Goal: Information Seeking & Learning: Learn about a topic

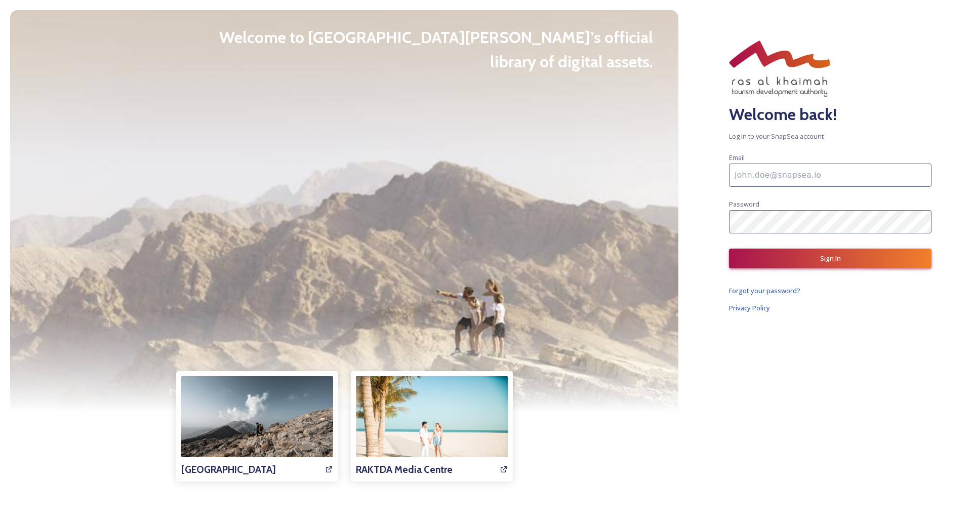
click at [176, 180] on div at bounding box center [344, 210] width 668 height 401
click at [767, 180] on input at bounding box center [830, 174] width 202 height 23
click at [810, 175] on input at bounding box center [830, 174] width 202 height 23
paste input "[EMAIL_ADDRESS][DOMAIN_NAME]"
type input "[EMAIL_ADDRESS][DOMAIN_NAME]"
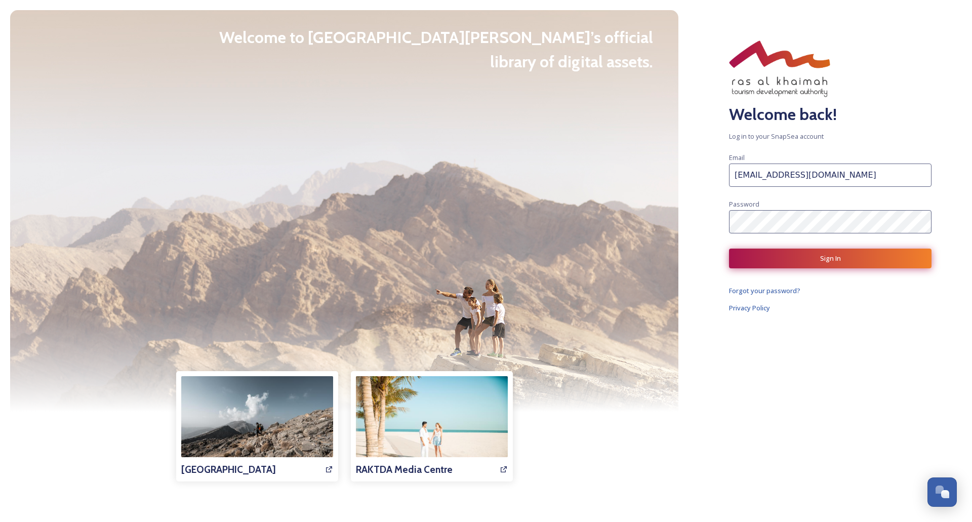
click at [813, 258] on button "Sign In" at bounding box center [830, 258] width 202 height 20
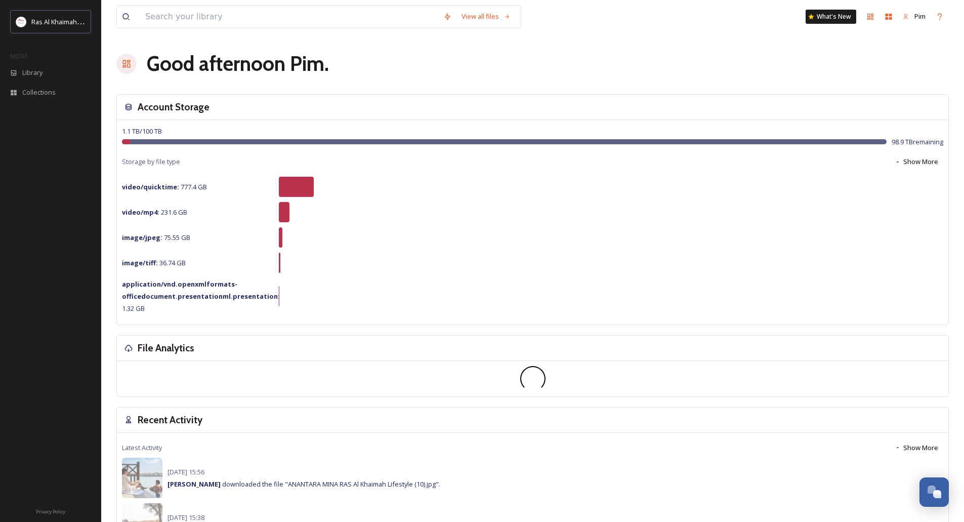
scroll to position [101, 0]
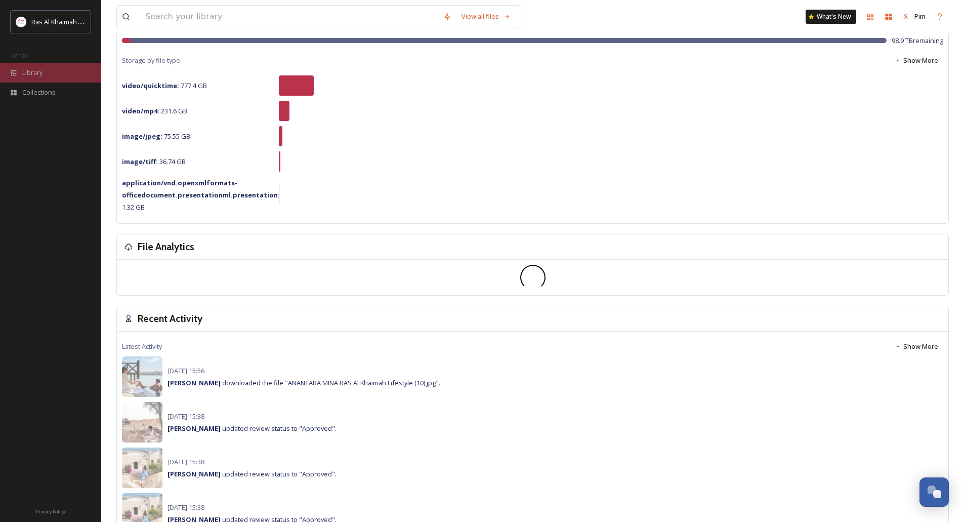
click at [29, 73] on span "Library" at bounding box center [32, 73] width 20 height 10
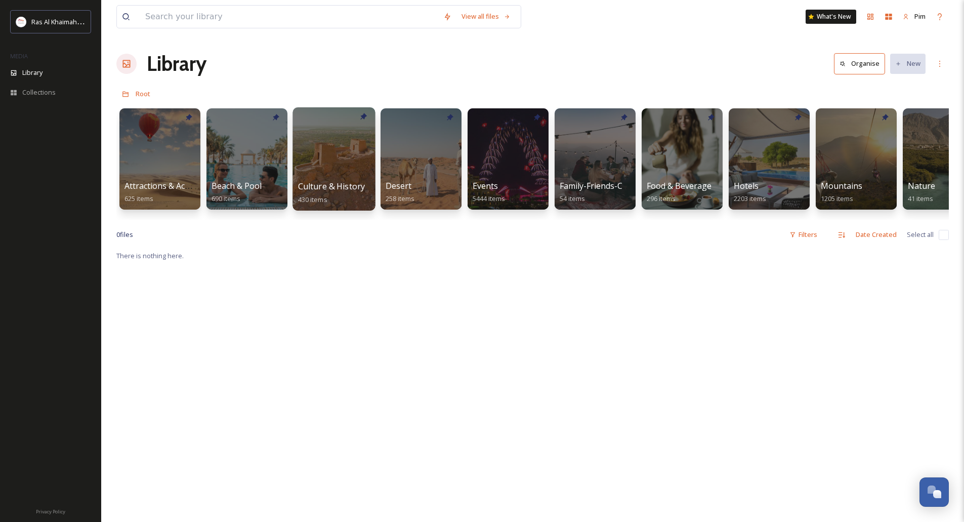
click at [335, 162] on div at bounding box center [334, 158] width 82 height 103
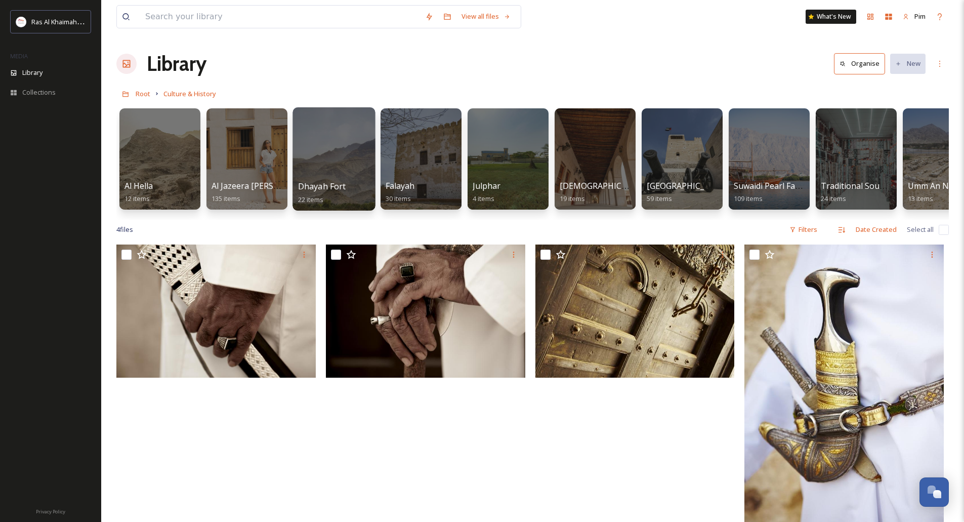
click at [332, 171] on div at bounding box center [334, 158] width 82 height 103
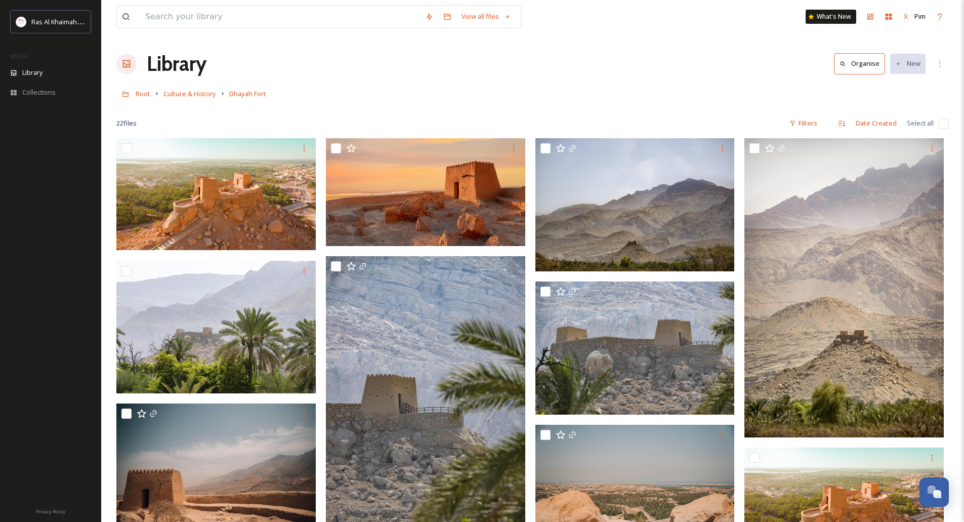
click at [194, 70] on h1 "Library" at bounding box center [177, 64] width 60 height 30
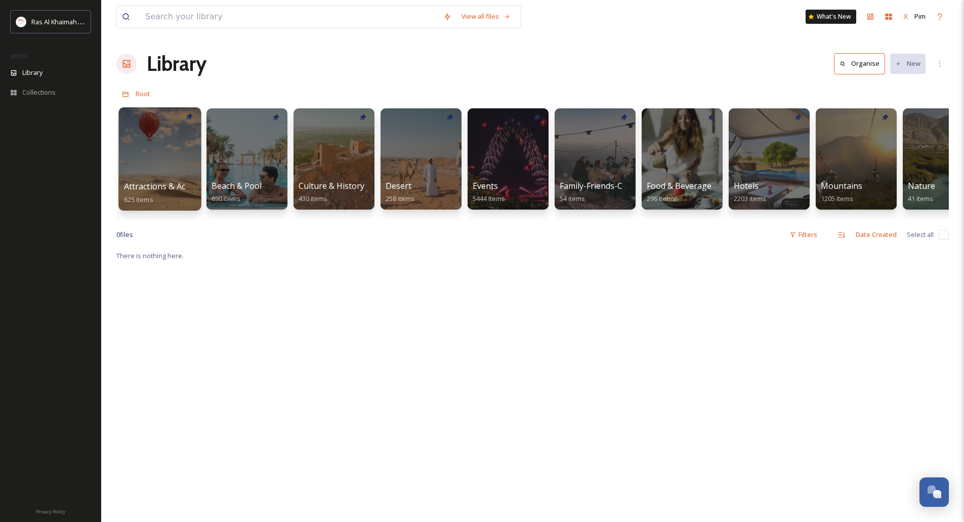
click at [170, 162] on div at bounding box center [159, 158] width 82 height 103
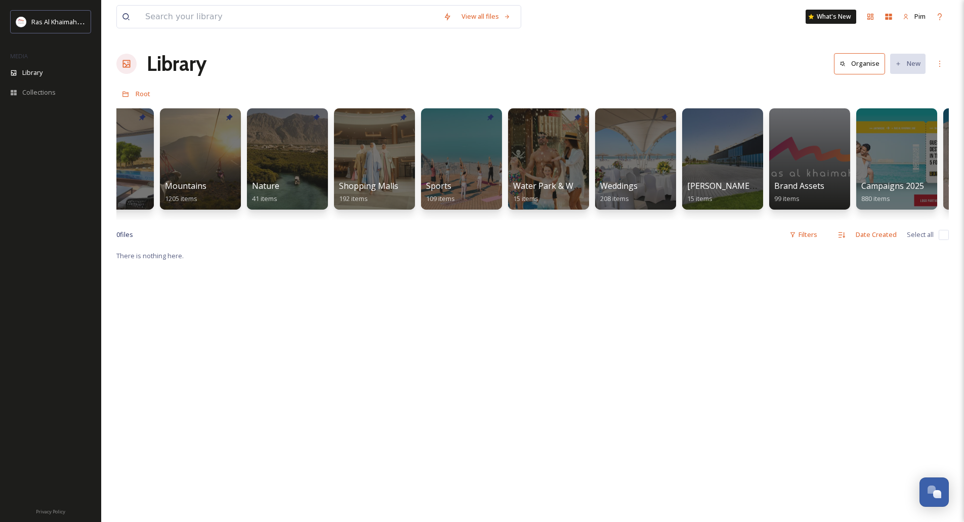
scroll to position [0, 671]
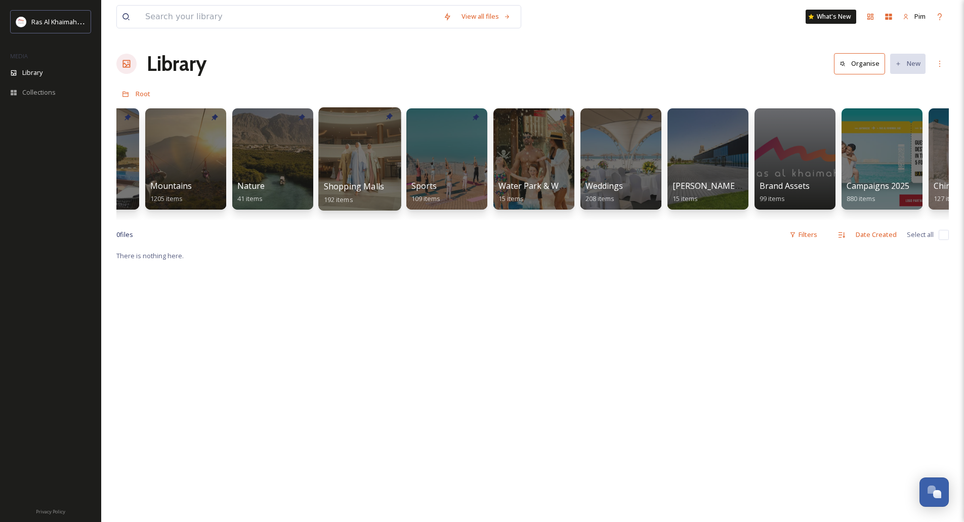
click at [369, 150] on div at bounding box center [359, 158] width 82 height 103
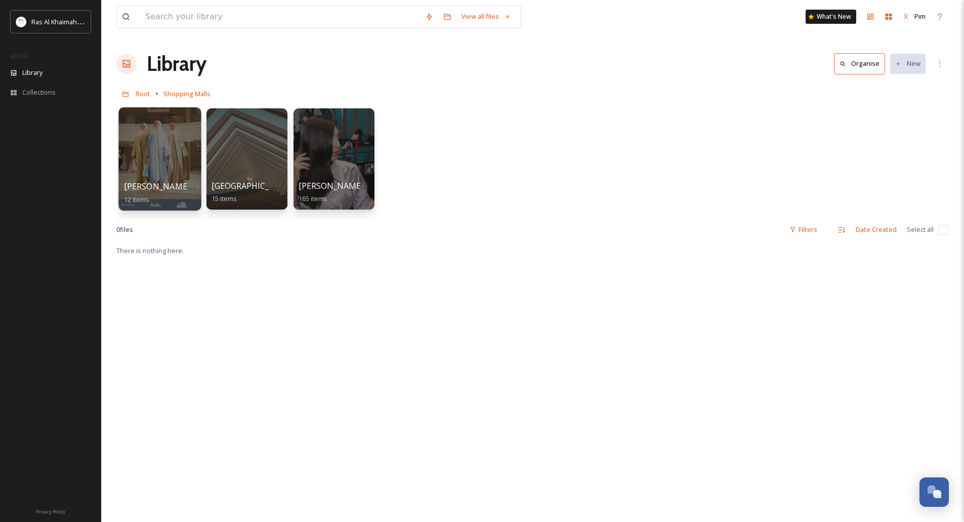
click at [183, 160] on div at bounding box center [159, 158] width 82 height 103
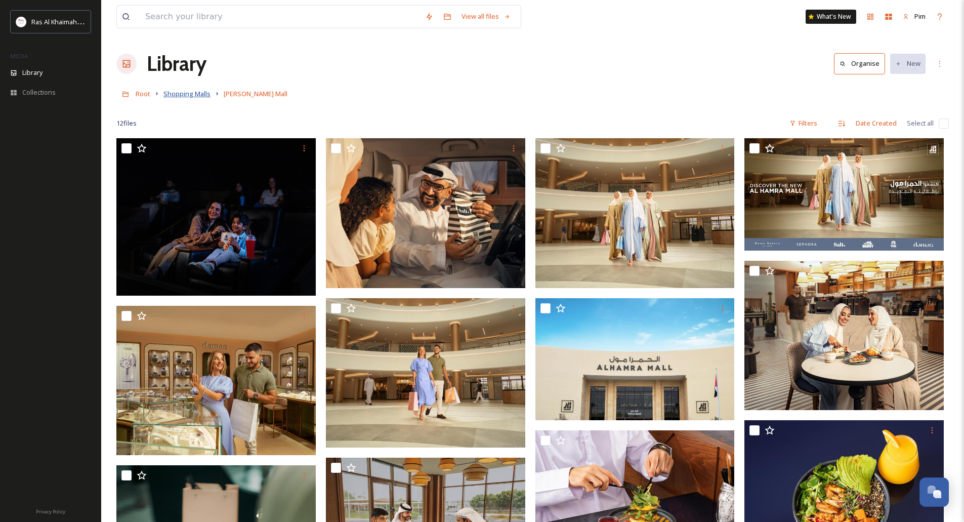
click at [190, 98] on span "Shopping Malls" at bounding box center [186, 93] width 47 height 9
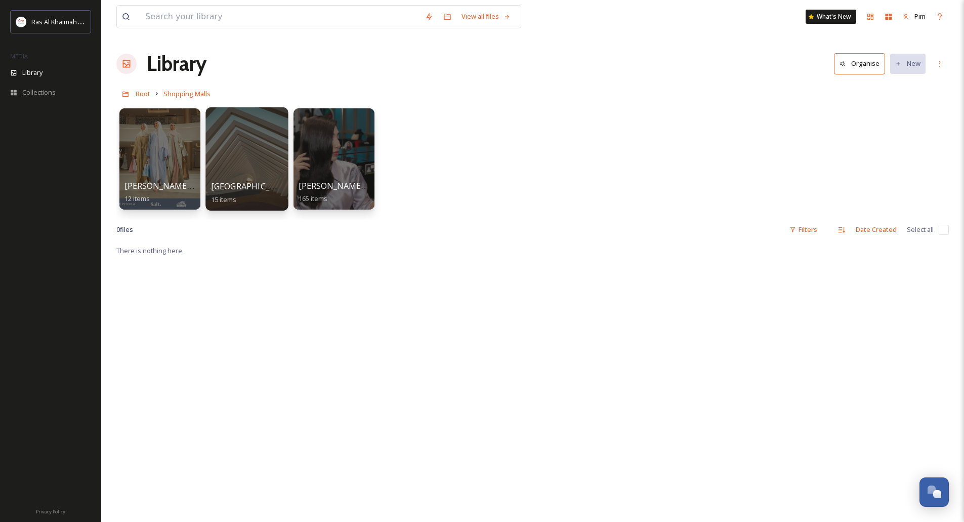
click at [244, 156] on div at bounding box center [246, 158] width 82 height 103
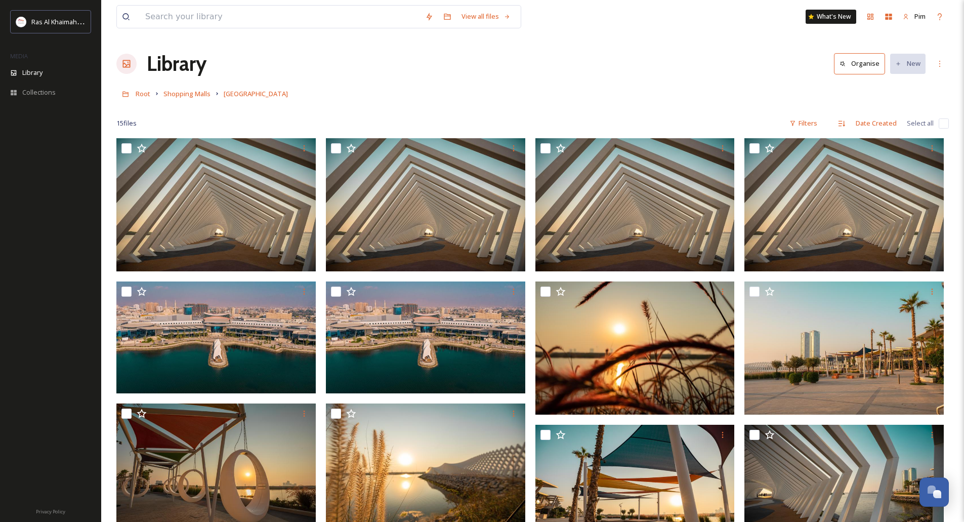
click at [154, 62] on h1 "Library" at bounding box center [177, 64] width 60 height 30
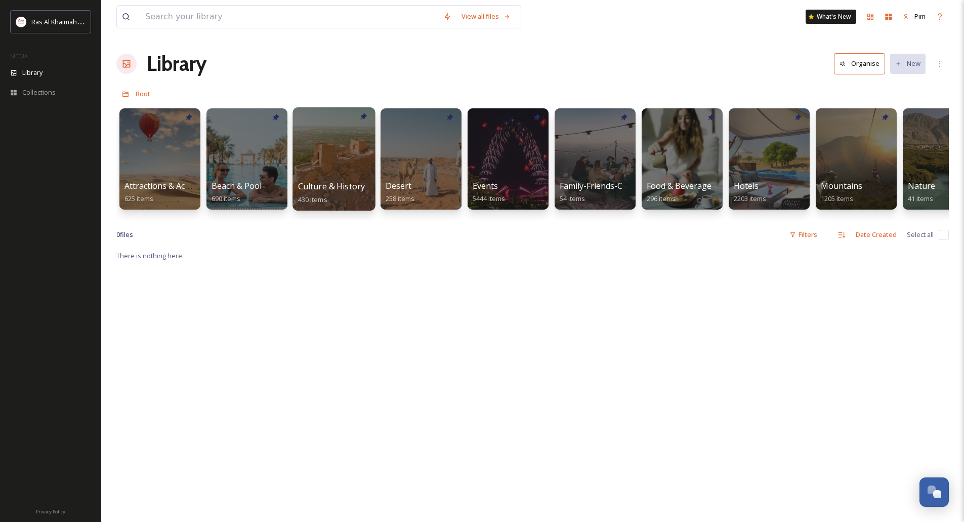
click at [349, 193] on div "Culture & History 430 items" at bounding box center [334, 192] width 72 height 25
click at [320, 148] on div at bounding box center [334, 158] width 82 height 103
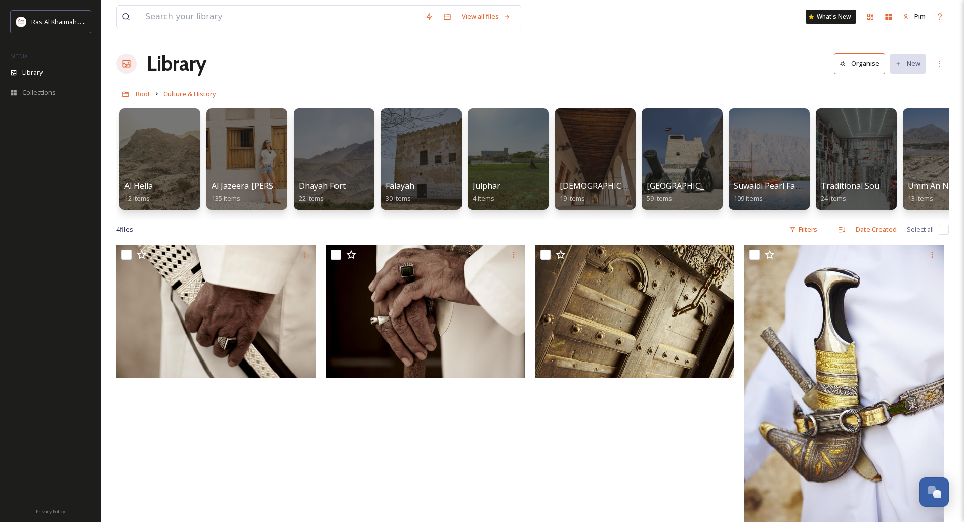
click at [375, 227] on div "4 file s Filters Date Created Select all" at bounding box center [532, 230] width 833 height 20
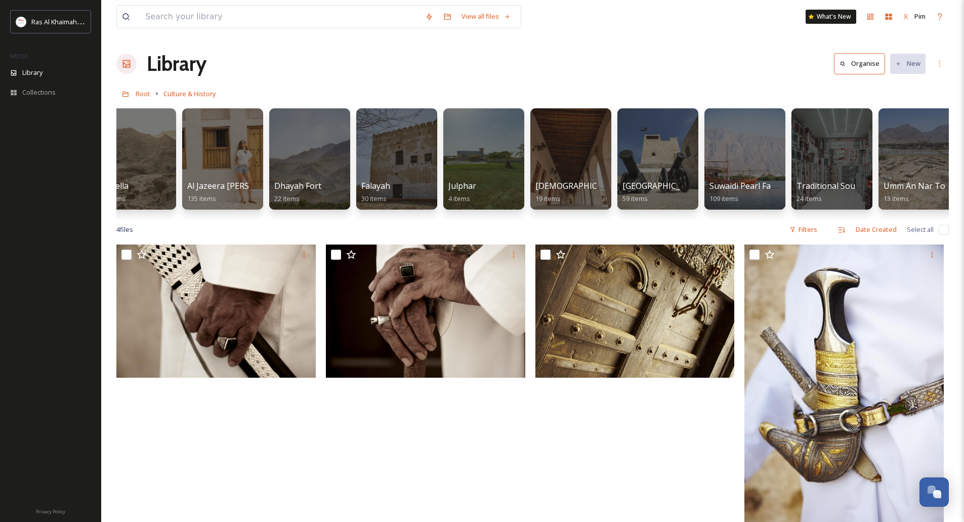
scroll to position [0, 38]
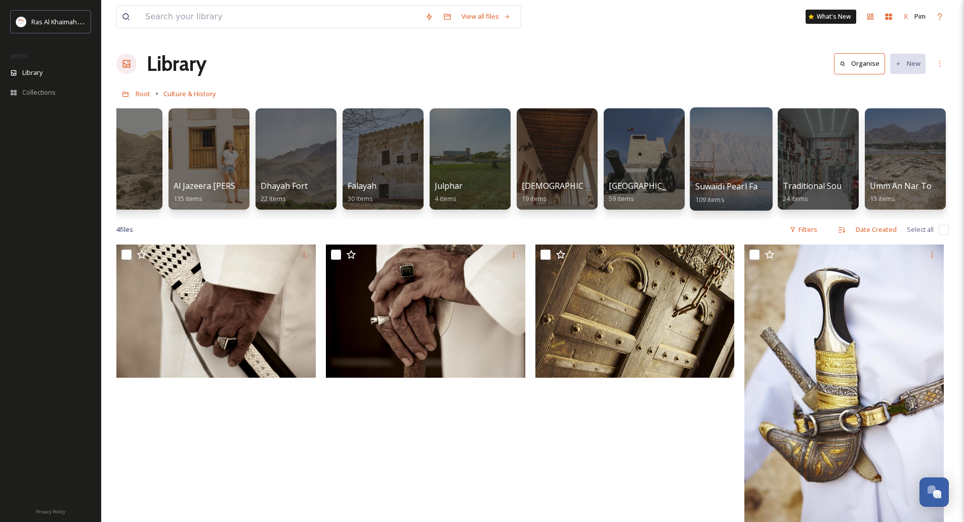
click at [721, 146] on div at bounding box center [731, 158] width 82 height 103
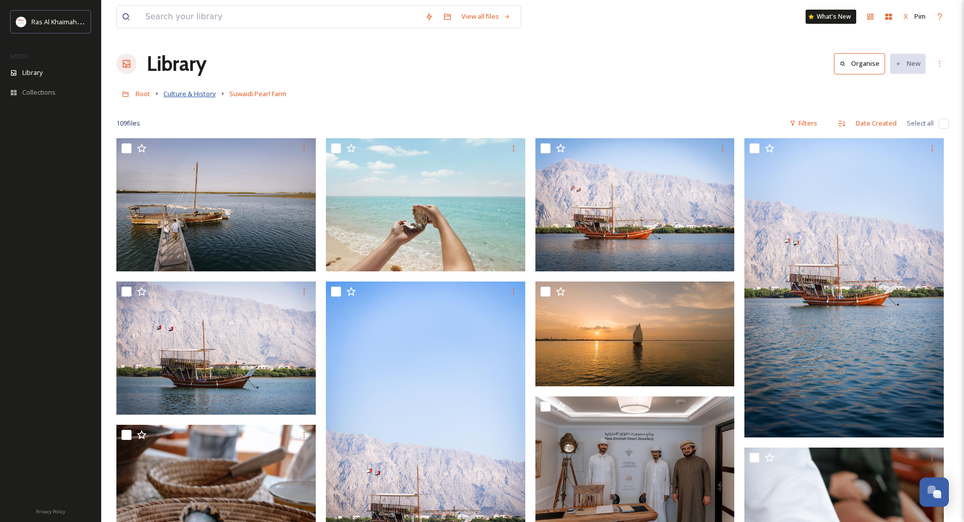
click at [189, 94] on span "Culture & History" at bounding box center [189, 93] width 53 height 9
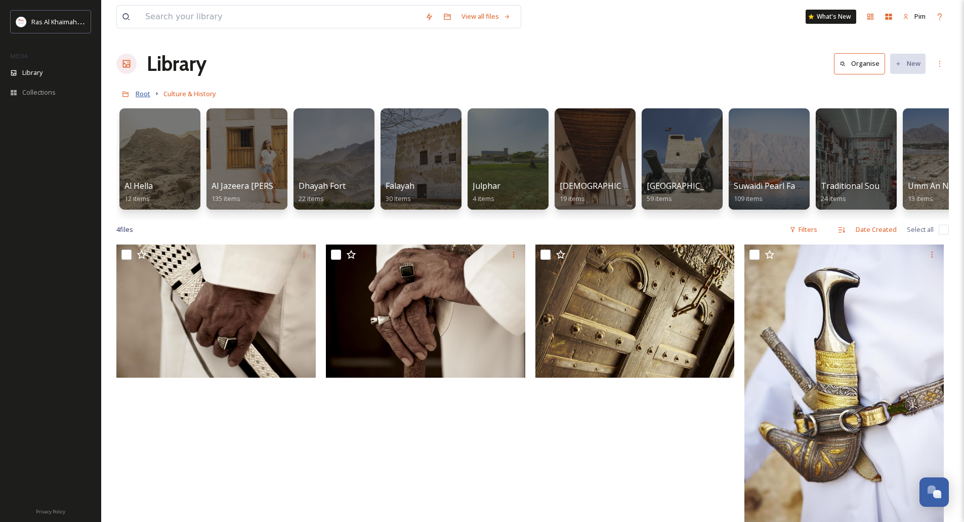
click at [149, 93] on span "Root" at bounding box center [143, 93] width 15 height 9
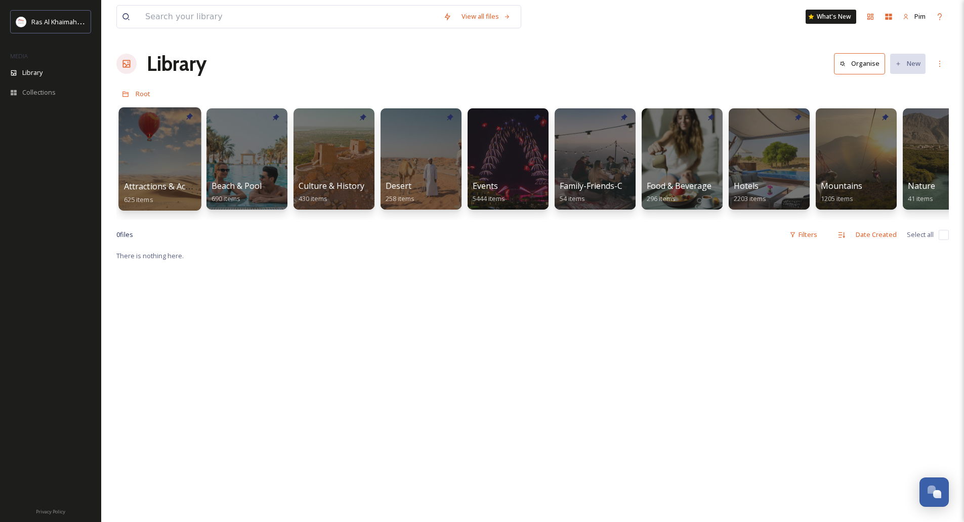
click at [154, 165] on div at bounding box center [159, 158] width 82 height 103
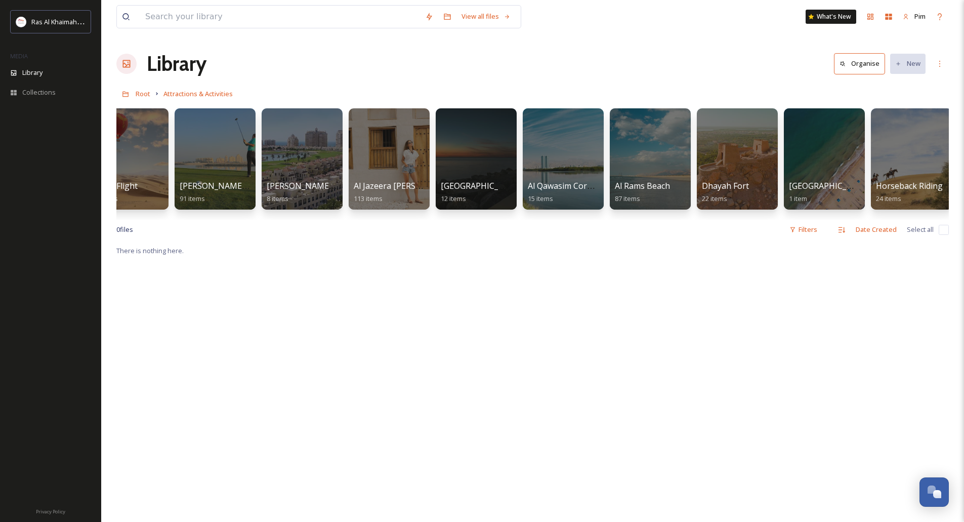
scroll to position [0, 92]
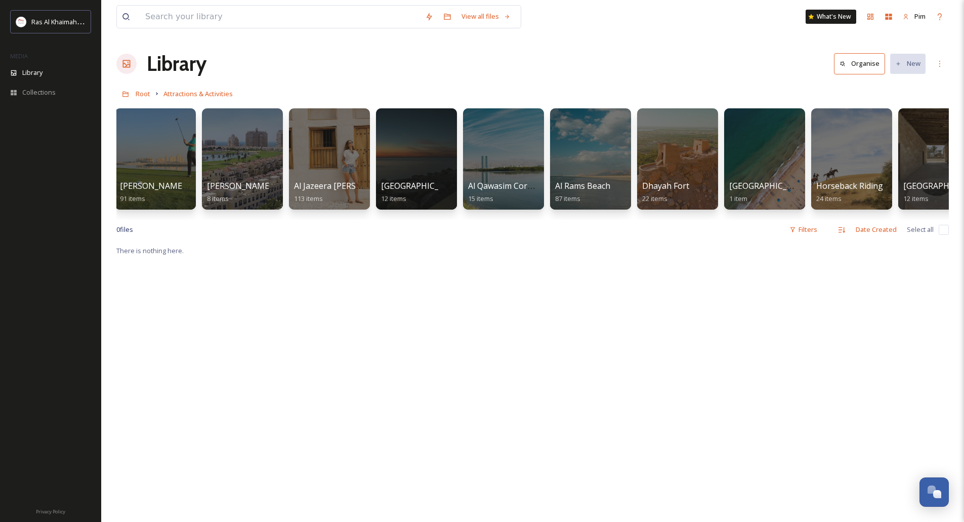
drag, startPoint x: 424, startPoint y: 218, endPoint x: 438, endPoint y: 218, distance: 13.7
click at [438, 218] on div "ActionFlight 23 items [PERSON_NAME] Golf Club 91 items [PERSON_NAME][GEOGRAPHIC…" at bounding box center [532, 161] width 833 height 116
click at [841, 156] on div at bounding box center [851, 158] width 82 height 103
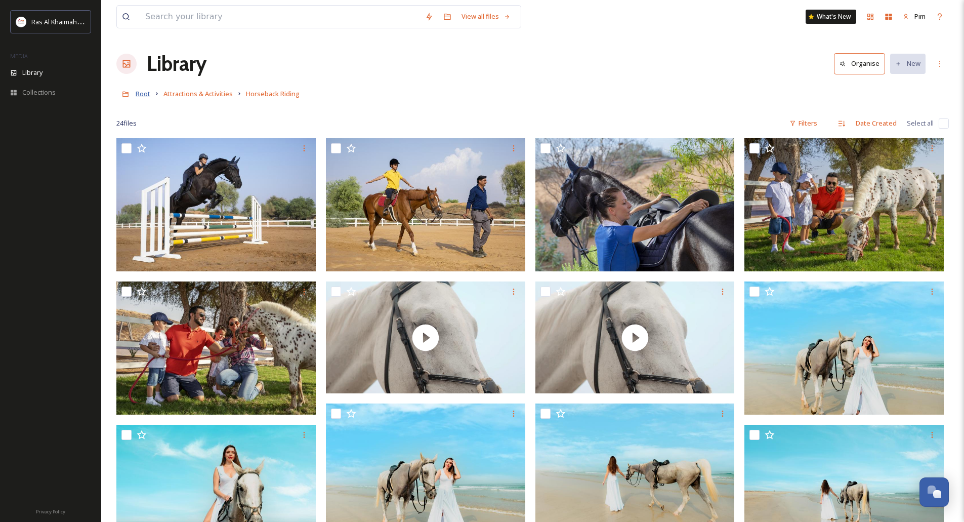
click at [149, 97] on span "Root" at bounding box center [143, 93] width 15 height 9
